Goal: Obtain resource: Download file/media

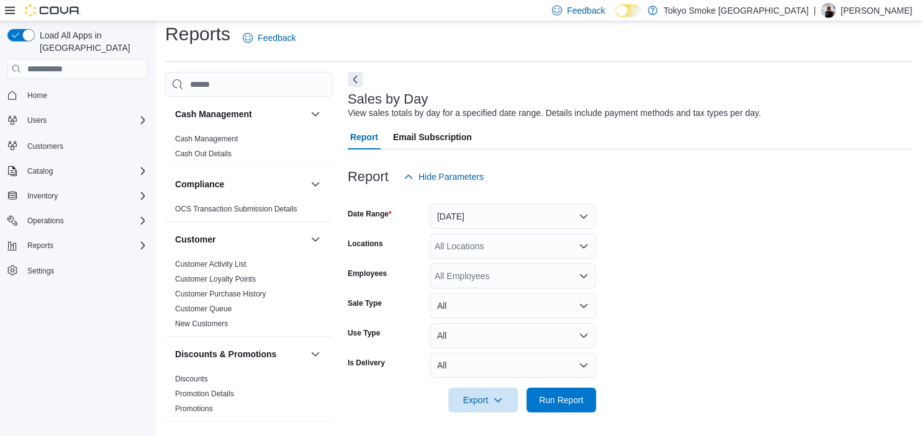
scroll to position [11, 0]
click at [458, 212] on button "[DATE]" at bounding box center [512, 216] width 166 height 25
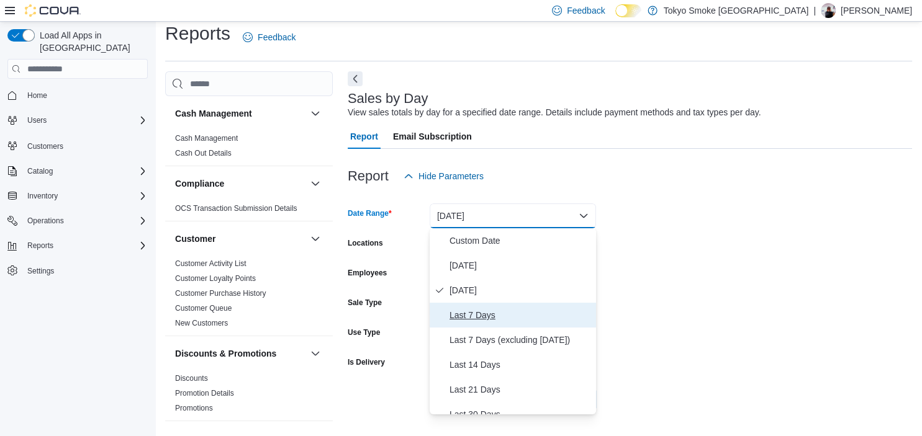
click at [473, 311] on span "Last 7 Days" at bounding box center [520, 315] width 142 height 15
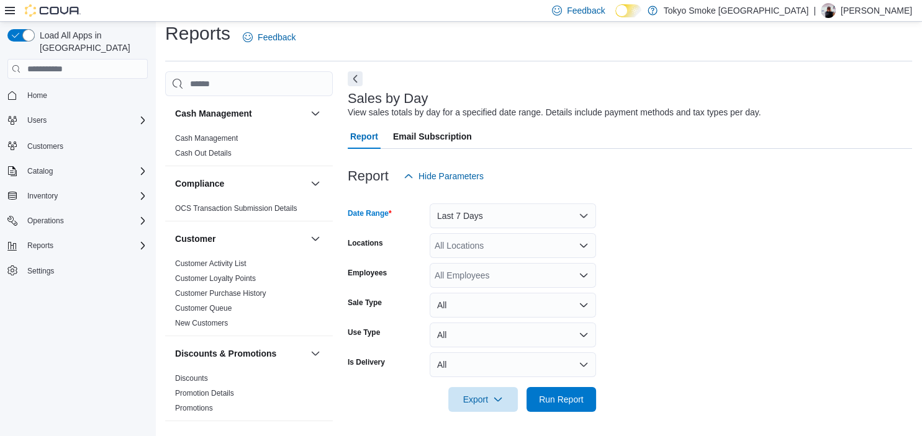
click at [478, 248] on div "All Locations" at bounding box center [512, 245] width 166 height 25
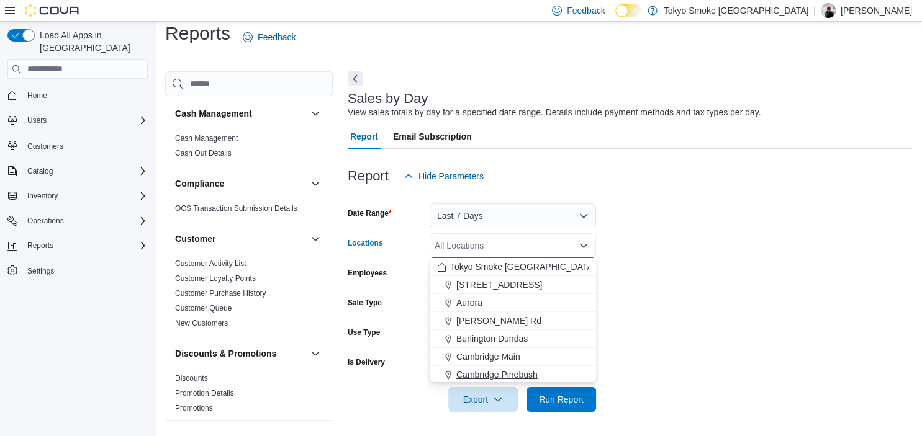
click at [511, 374] on span "Cambridge Pinebush" at bounding box center [496, 375] width 81 height 12
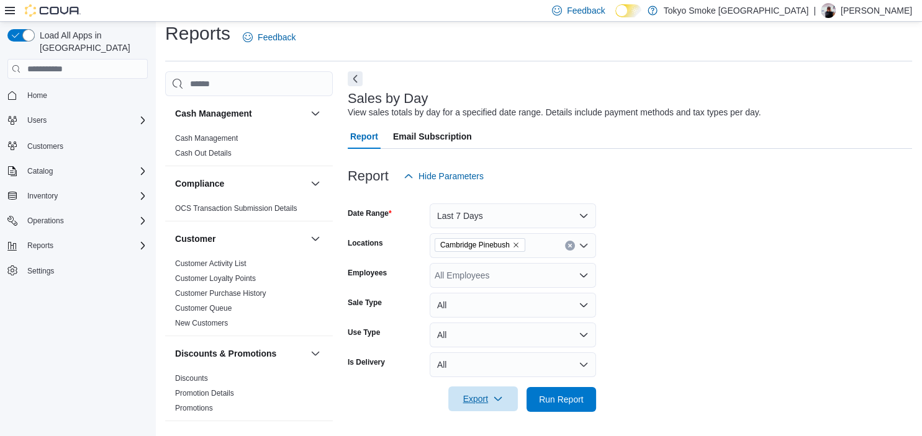
click at [487, 398] on span "Export" at bounding box center [483, 399] width 55 height 25
click at [483, 323] on span "Export to Excel" at bounding box center [485, 324] width 56 height 10
click at [474, 366] on button "All" at bounding box center [512, 365] width 166 height 25
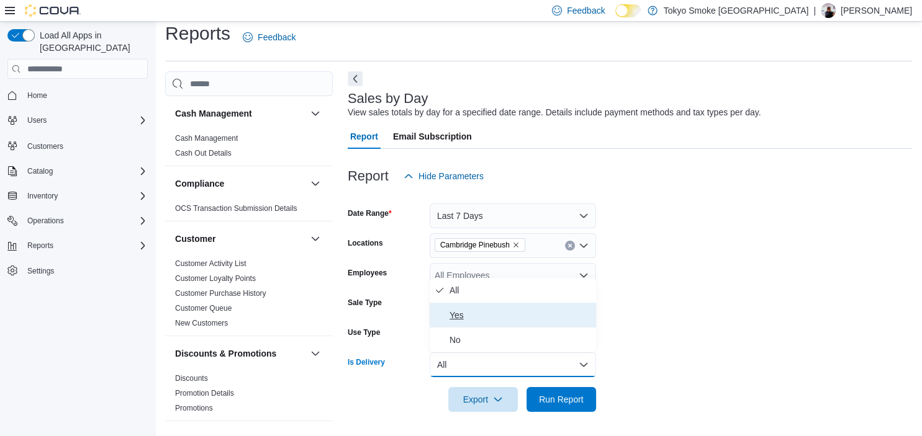
click at [456, 314] on span "Yes" at bounding box center [520, 315] width 142 height 15
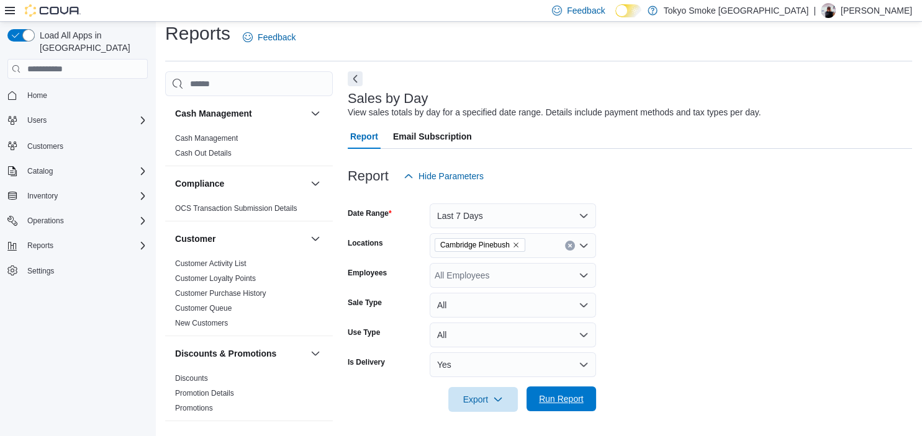
click at [565, 395] on span "Run Report" at bounding box center [561, 399] width 45 height 12
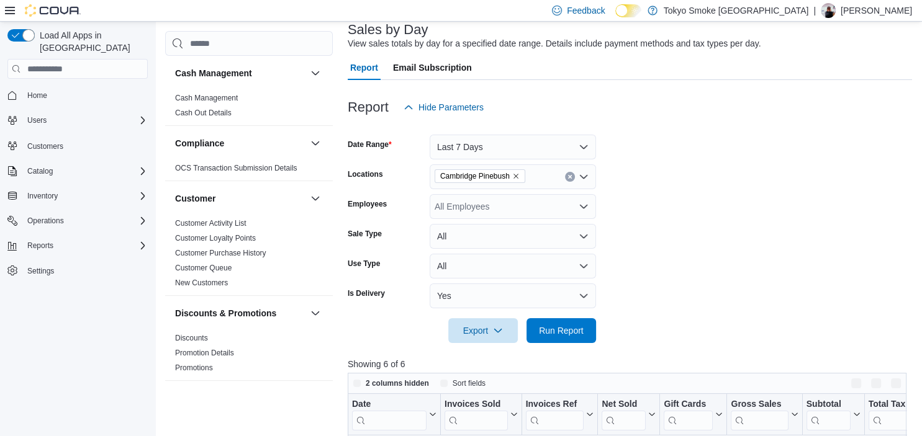
scroll to position [142, 0]
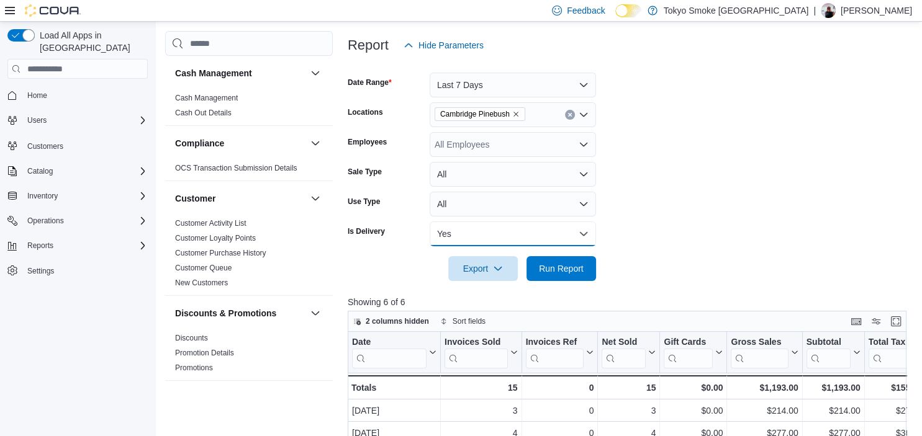
click at [451, 235] on button "Yes" at bounding box center [512, 234] width 166 height 25
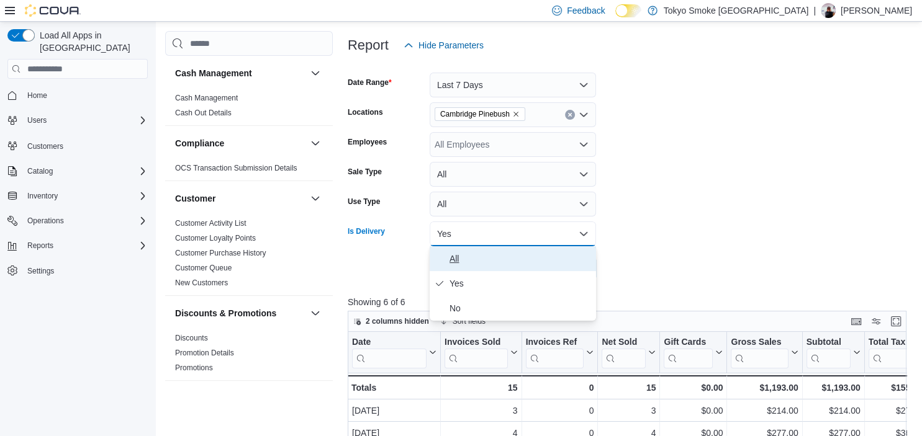
click at [460, 261] on span "All" at bounding box center [520, 258] width 142 height 15
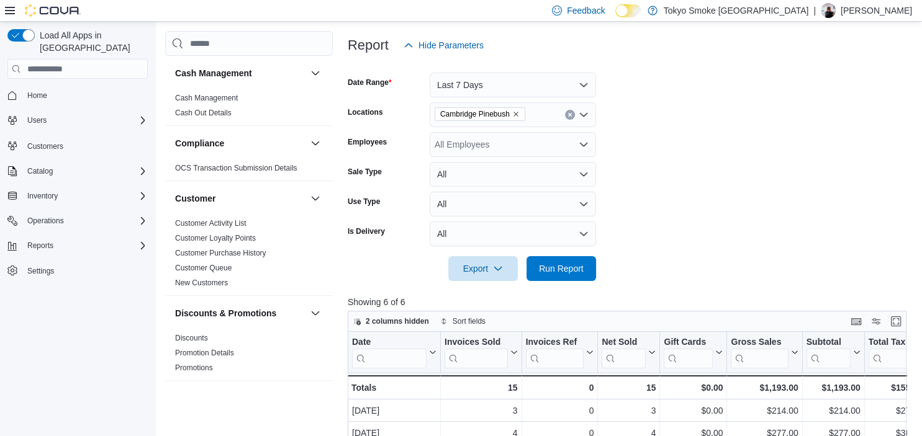
click at [711, 194] on form "Date Range Last 7 Days Locations [GEOGRAPHIC_DATA] [GEOGRAPHIC_DATA] Employees …" at bounding box center [630, 169] width 564 height 223
